Goal: Transaction & Acquisition: Subscribe to service/newsletter

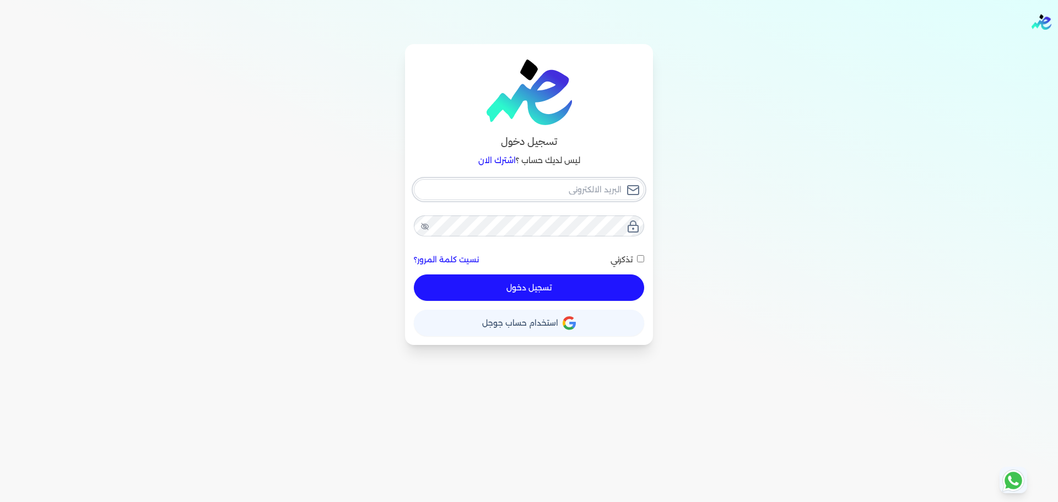
checkbox input "false"
type input "seattleadvanced@gmail.com"
checkbox input "false"
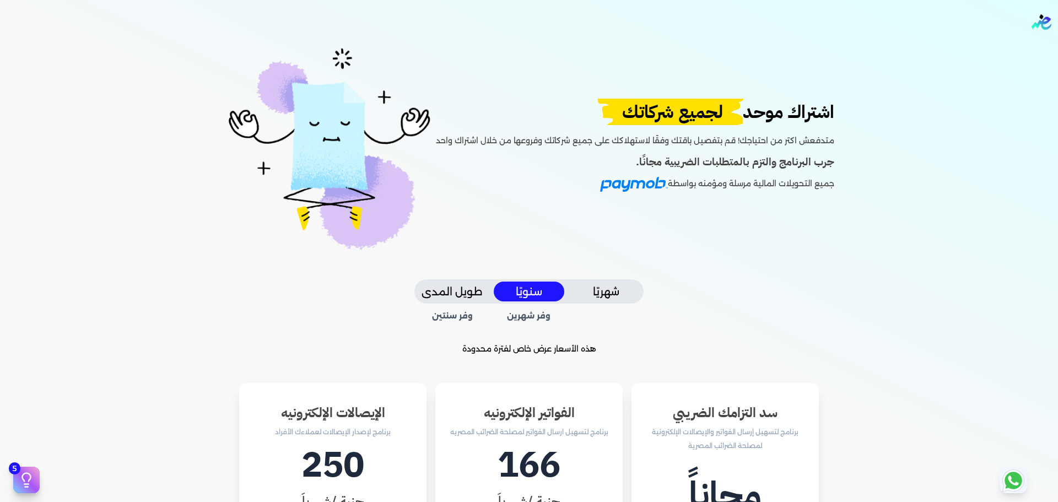
click at [784, 81] on div "اشتراك موحد لجميع شركاتك متدفعش اكتر من احتياجك! قم بتفصيل باقتك وفقًا لاستهلاك…" at bounding box center [529, 161] width 829 height 235
